Goal: Information Seeking & Learning: Learn about a topic

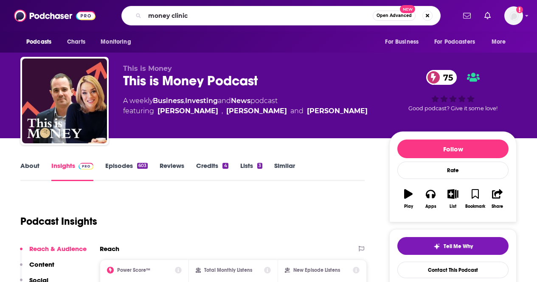
type input "money clinic"
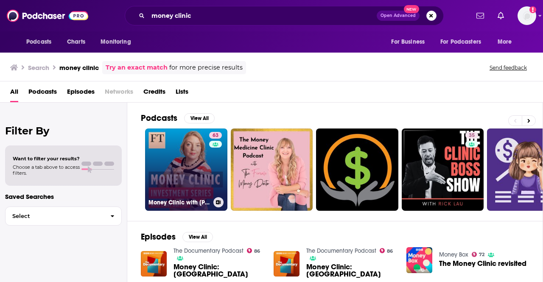
click at [207, 163] on link "63 Money Clinic with [PERSON_NAME]" at bounding box center [186, 170] width 82 height 82
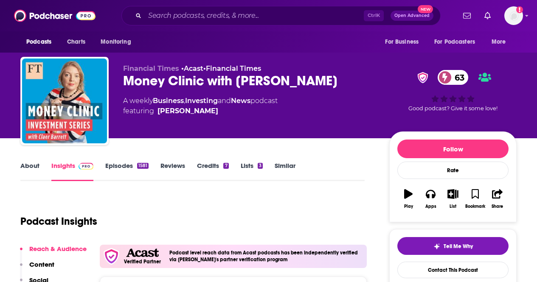
click at [111, 204] on div "Podcast Insights" at bounding box center [188, 216] width 337 height 43
click at [37, 163] on link "About" at bounding box center [29, 172] width 19 height 20
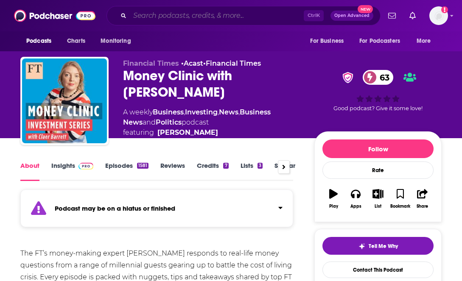
click at [249, 13] on input "Search podcasts, credits, & more..." at bounding box center [217, 16] width 174 height 14
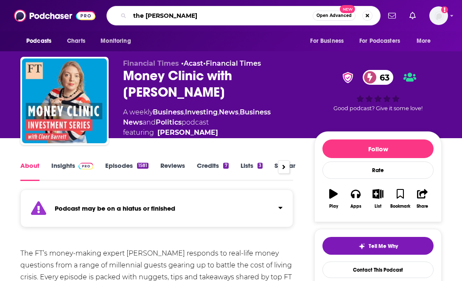
type input "the [PERSON_NAME]"
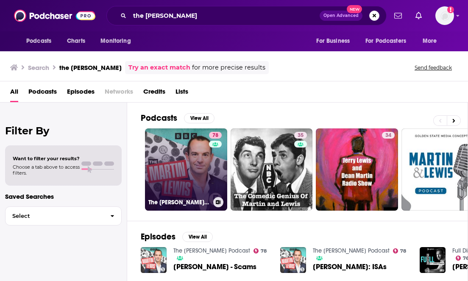
click at [173, 200] on h3 "The [PERSON_NAME] Podcast" at bounding box center [178, 202] width 61 height 7
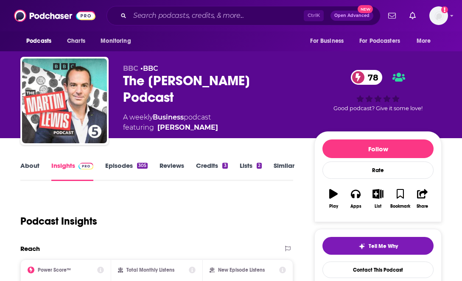
click at [31, 169] on link "About" at bounding box center [29, 172] width 19 height 20
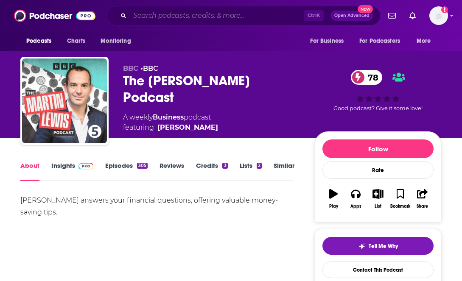
click at [143, 21] on input "Search podcasts, credits, & more..." at bounding box center [217, 16] width 174 height 14
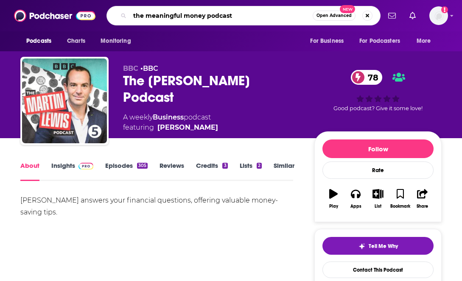
type input "the meaningful money podcast"
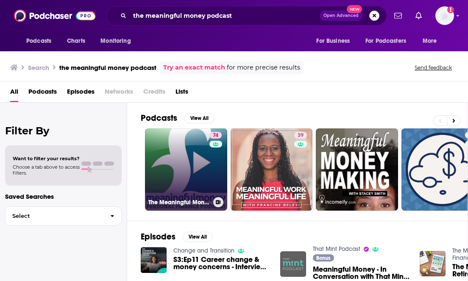
click at [167, 175] on link "74 The Meaningful Money Personal Finance Podcast" at bounding box center [186, 170] width 82 height 82
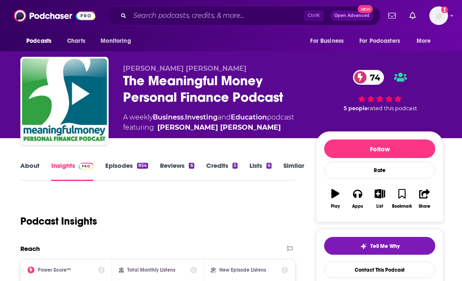
click at [28, 168] on link "About" at bounding box center [29, 172] width 19 height 20
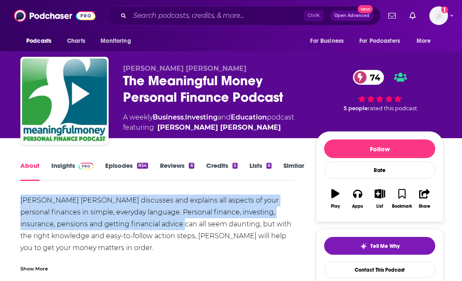
drag, startPoint x: 20, startPoint y: 199, endPoint x: 150, endPoint y: 223, distance: 131.6
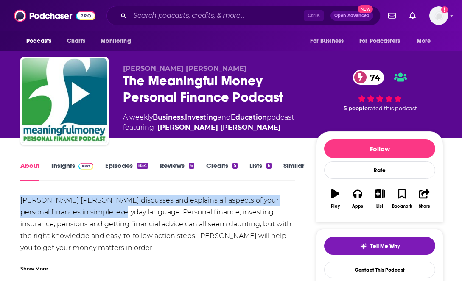
drag, startPoint x: 112, startPoint y: 211, endPoint x: 20, endPoint y: 198, distance: 93.0
copy div "[PERSON_NAME] [PERSON_NAME] discusses and explains all aspects of your personal…"
click at [138, 164] on div "854" at bounding box center [142, 166] width 11 height 6
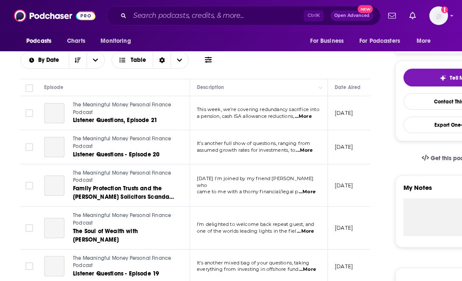
scroll to position [166, 0]
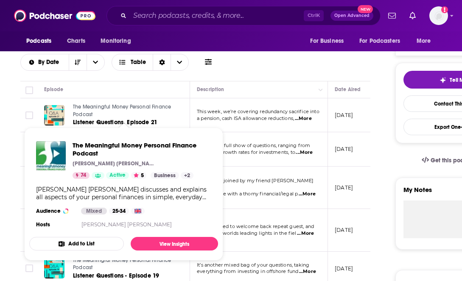
click at [118, 116] on link "The Meaningful Money Personal Finance Podcast" at bounding box center [124, 110] width 102 height 15
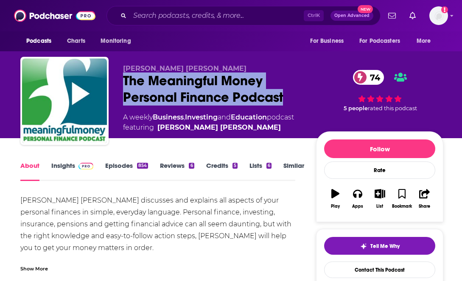
drag, startPoint x: 256, startPoint y: 89, endPoint x: 125, endPoint y: 77, distance: 131.2
click at [125, 77] on div "The Meaningful Money Personal Finance Podcast 74" at bounding box center [212, 89] width 179 height 33
copy h1 "The Meaningful Money Personal Finance Podcast"
